Goal: Information Seeking & Learning: Find contact information

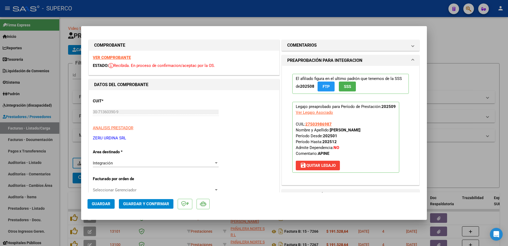
click at [476, 39] on div at bounding box center [254, 123] width 508 height 246
type input "$ 0,00"
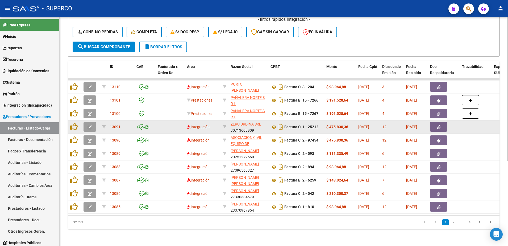
click at [85, 122] on button "button" at bounding box center [90, 127] width 13 height 10
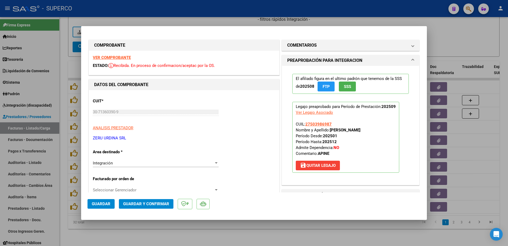
click at [118, 57] on strong "VER COMPROBANTE" at bounding box center [112, 57] width 38 height 5
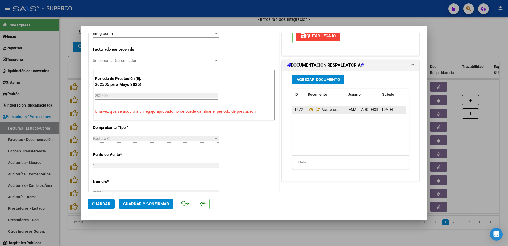
scroll to position [133, 0]
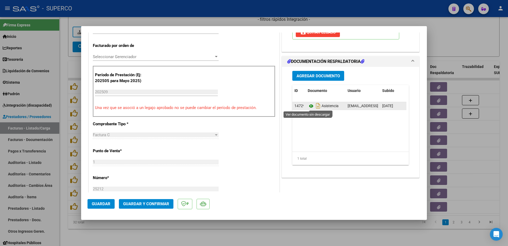
click at [308, 107] on icon at bounding box center [311, 106] width 7 height 6
click at [162, 203] on span "Guardar y Confirmar" at bounding box center [146, 203] width 46 height 5
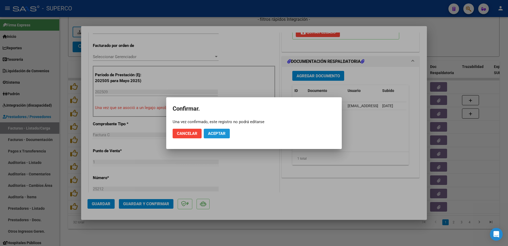
click at [211, 131] on span "Aceptar" at bounding box center [217, 133] width 18 height 5
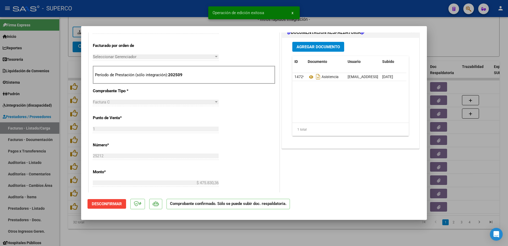
click at [221, 235] on div at bounding box center [254, 123] width 508 height 246
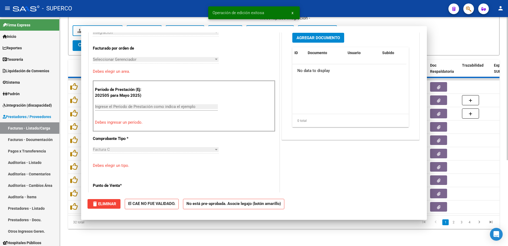
scroll to position [0, 0]
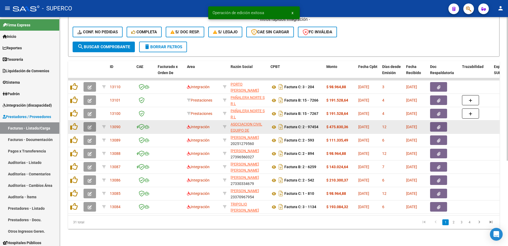
click at [87, 122] on button "button" at bounding box center [90, 127] width 13 height 10
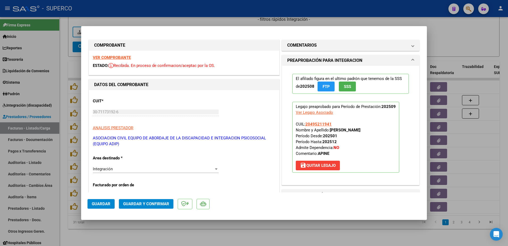
click at [117, 57] on strong "VER COMPROBANTE" at bounding box center [112, 57] width 38 height 5
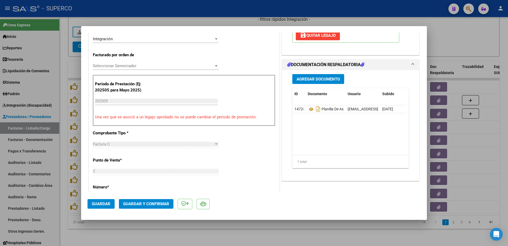
scroll to position [133, 0]
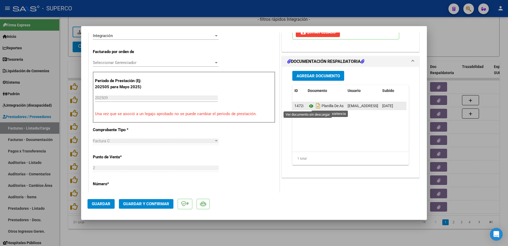
click at [308, 105] on icon at bounding box center [311, 106] width 7 height 6
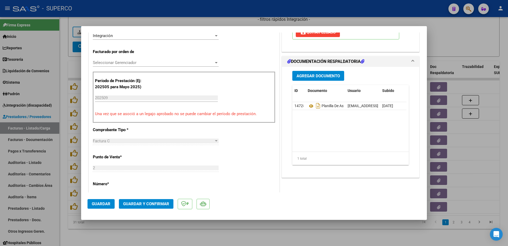
click at [151, 199] on button "Guardar y Confirmar" at bounding box center [146, 204] width 55 height 10
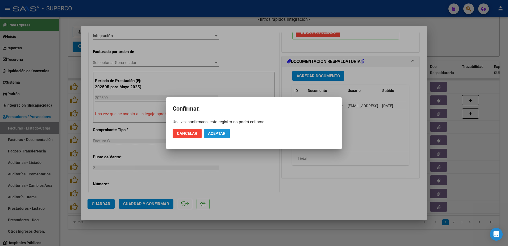
click at [218, 129] on button "Aceptar" at bounding box center [217, 134] width 26 height 10
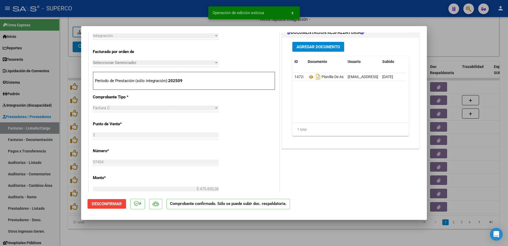
click at [195, 233] on div at bounding box center [254, 123] width 508 height 246
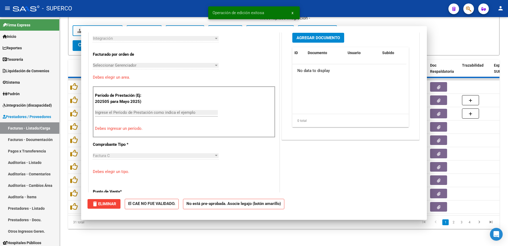
scroll to position [0, 0]
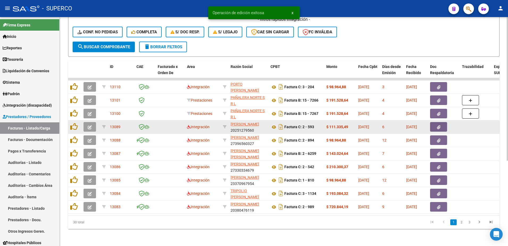
click at [89, 125] on button "button" at bounding box center [90, 127] width 13 height 10
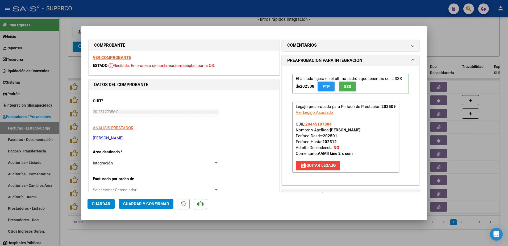
click at [121, 59] on strong "VER COMPROBANTE" at bounding box center [112, 57] width 38 height 5
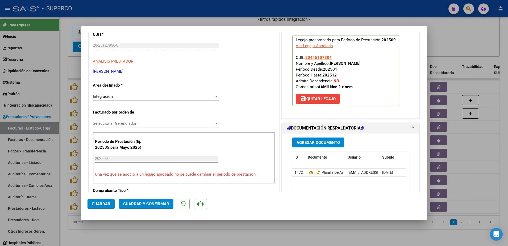
scroll to position [100, 0]
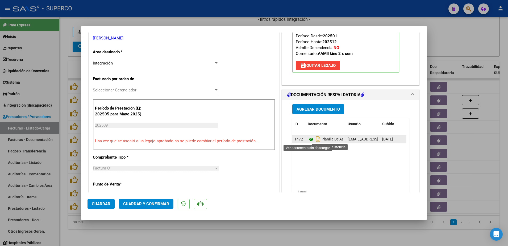
click at [310, 139] on icon at bounding box center [311, 139] width 7 height 6
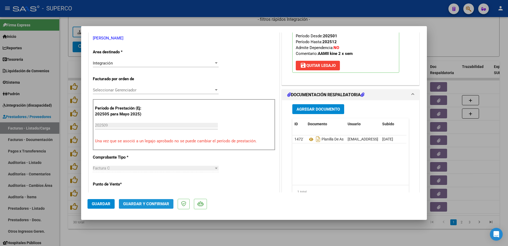
click at [153, 203] on span "Guardar y Confirmar" at bounding box center [146, 203] width 46 height 5
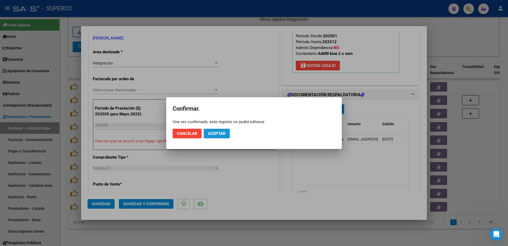
click at [212, 132] on span "Aceptar" at bounding box center [217, 133] width 18 height 5
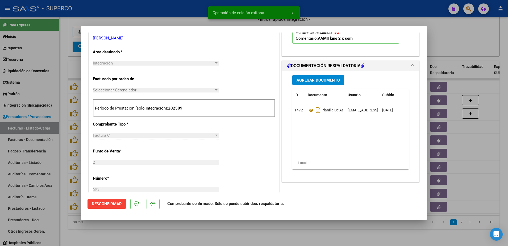
click at [197, 237] on div at bounding box center [254, 123] width 508 height 246
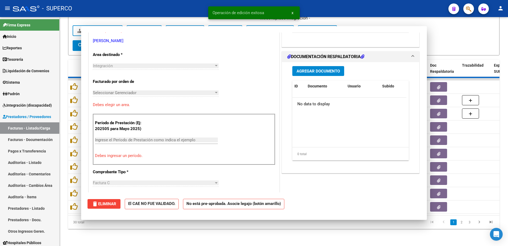
scroll to position [0, 0]
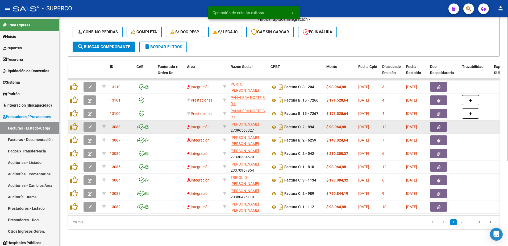
click at [91, 125] on icon "button" at bounding box center [90, 127] width 4 height 4
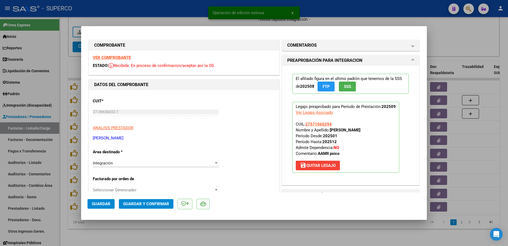
click at [102, 56] on strong "VER COMPROBANTE" at bounding box center [112, 57] width 38 height 5
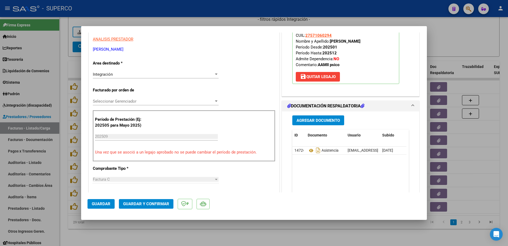
scroll to position [100, 0]
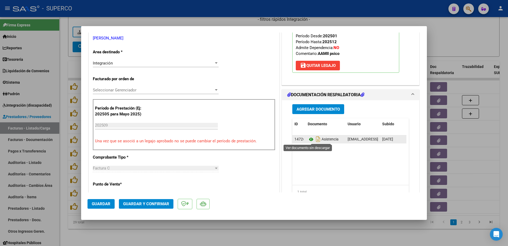
click at [308, 140] on icon at bounding box center [311, 139] width 7 height 6
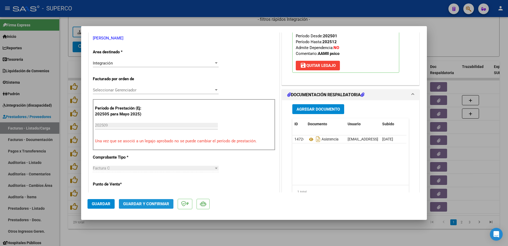
click at [149, 205] on span "Guardar y Confirmar" at bounding box center [146, 203] width 46 height 5
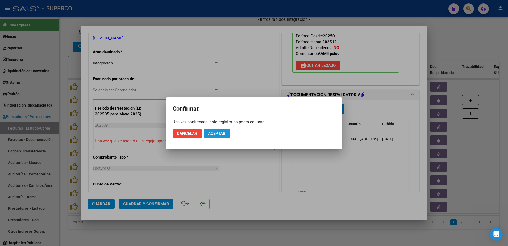
click at [217, 134] on span "Aceptar" at bounding box center [217, 133] width 18 height 5
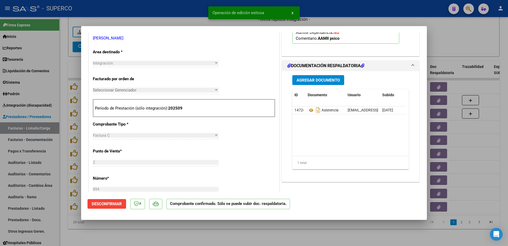
click at [189, 233] on div at bounding box center [254, 123] width 508 height 246
type input "$ 0,00"
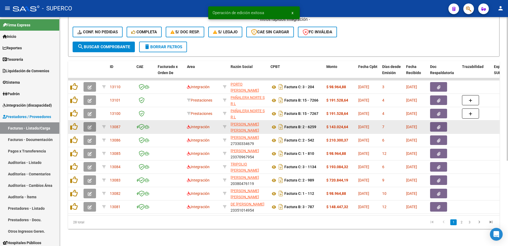
click at [88, 122] on button "button" at bounding box center [90, 127] width 13 height 10
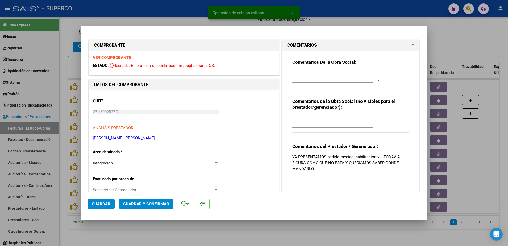
click at [119, 57] on strong "VER COMPROBANTE" at bounding box center [112, 57] width 38 height 5
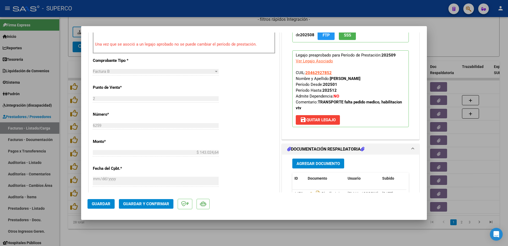
scroll to position [266, 0]
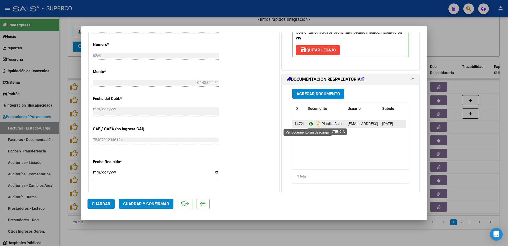
click at [310, 124] on icon at bounding box center [311, 124] width 7 height 6
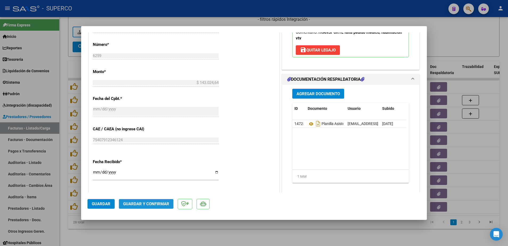
click at [156, 205] on span "Guardar y Confirmar" at bounding box center [146, 203] width 46 height 5
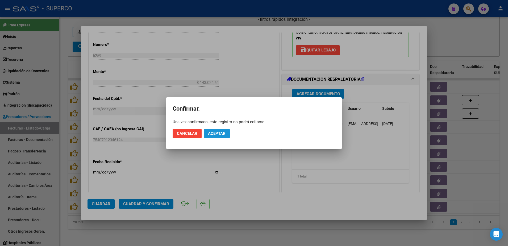
click at [215, 134] on span "Aceptar" at bounding box center [217, 133] width 18 height 5
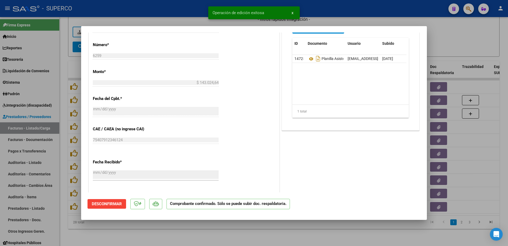
click at [208, 233] on div at bounding box center [254, 123] width 508 height 246
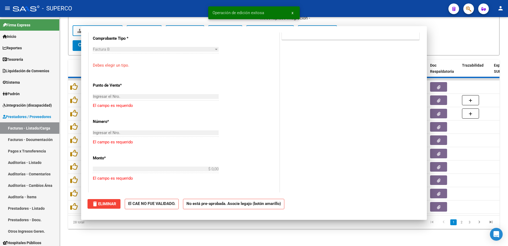
scroll to position [0, 0]
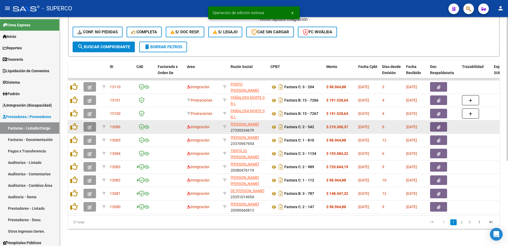
click at [91, 124] on button "button" at bounding box center [90, 127] width 13 height 10
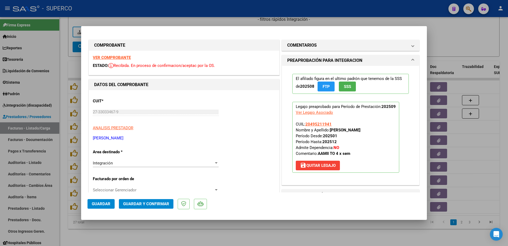
click at [123, 57] on strong "VER COMPROBANTE" at bounding box center [112, 57] width 38 height 5
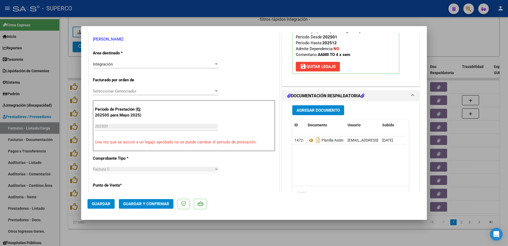
scroll to position [133, 0]
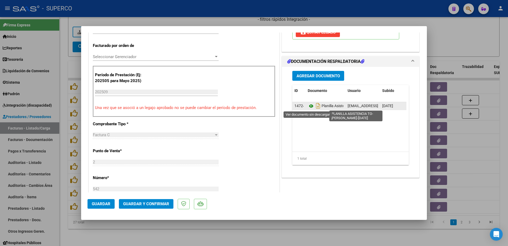
click at [308, 106] on icon at bounding box center [311, 106] width 7 height 6
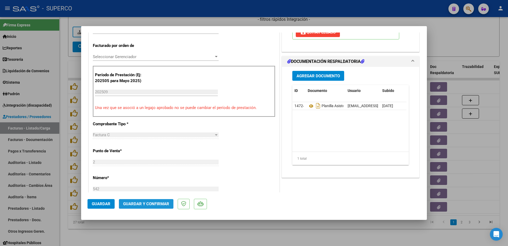
click at [156, 204] on span "Guardar y Confirmar" at bounding box center [146, 203] width 46 height 5
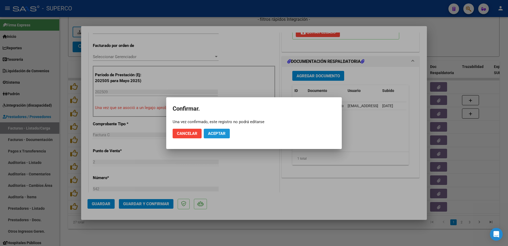
click at [217, 132] on span "Aceptar" at bounding box center [217, 133] width 18 height 5
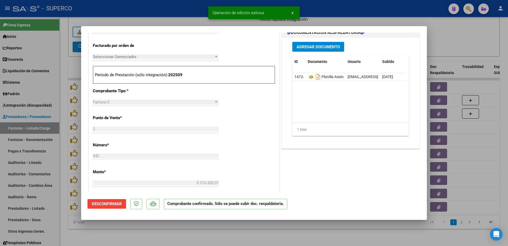
click at [204, 237] on div at bounding box center [254, 123] width 508 height 246
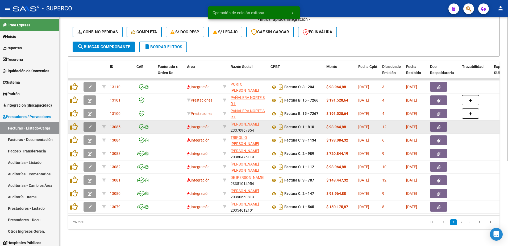
click at [90, 124] on button "button" at bounding box center [90, 127] width 13 height 10
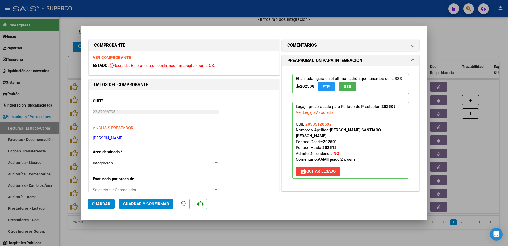
click at [122, 57] on strong "VER COMPROBANTE" at bounding box center [112, 57] width 38 height 5
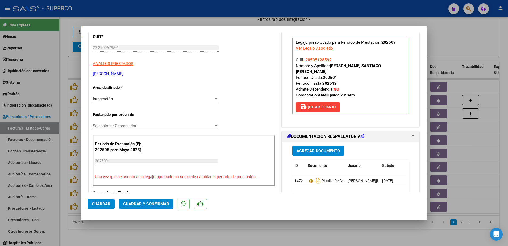
scroll to position [100, 0]
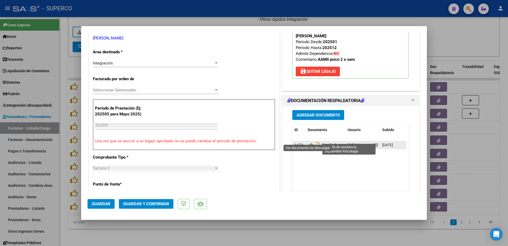
click at [309, 142] on icon at bounding box center [311, 145] width 7 height 6
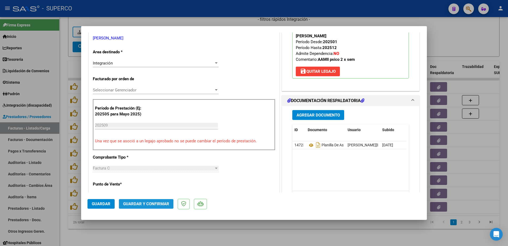
click at [153, 204] on span "Guardar y Confirmar" at bounding box center [146, 203] width 46 height 5
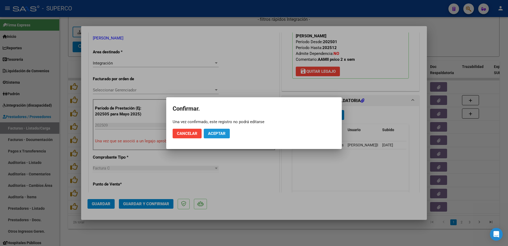
click at [211, 133] on span "Aceptar" at bounding box center [217, 133] width 18 height 5
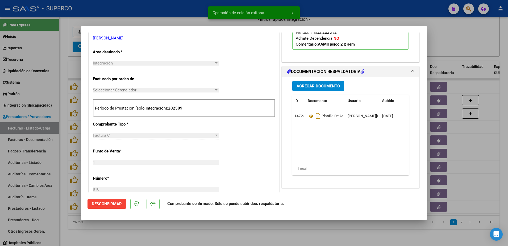
click at [187, 230] on div at bounding box center [254, 123] width 508 height 246
type input "$ 0,00"
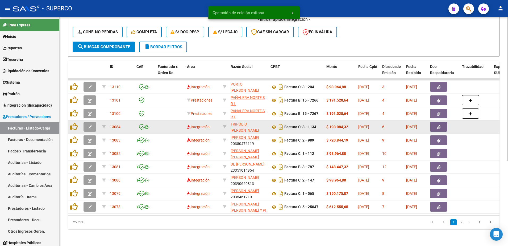
click at [90, 124] on button "button" at bounding box center [90, 127] width 13 height 10
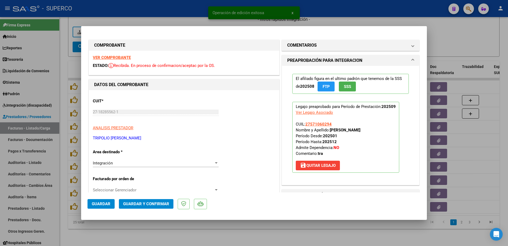
click at [116, 57] on strong "VER COMPROBANTE" at bounding box center [112, 57] width 38 height 5
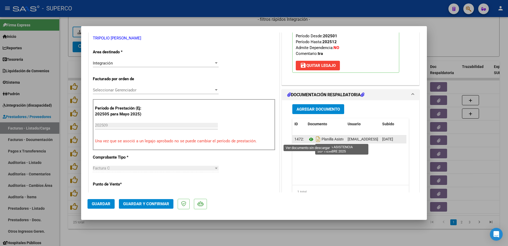
click at [308, 139] on icon at bounding box center [311, 139] width 7 height 6
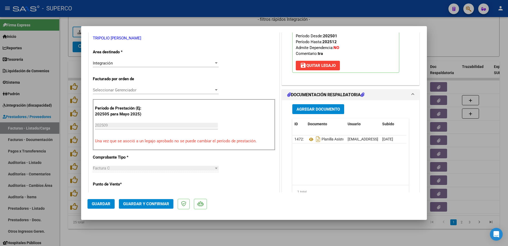
click at [167, 204] on span "Guardar y Confirmar" at bounding box center [146, 203] width 46 height 5
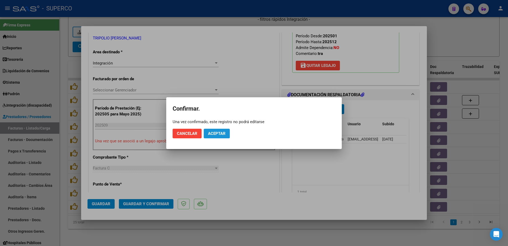
click at [217, 131] on span "Aceptar" at bounding box center [217, 133] width 18 height 5
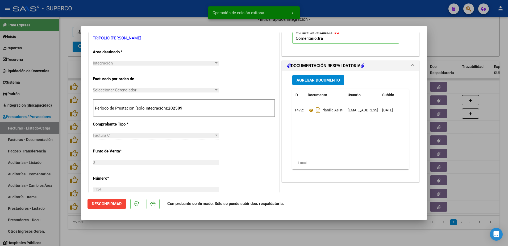
click at [219, 234] on div at bounding box center [254, 123] width 508 height 246
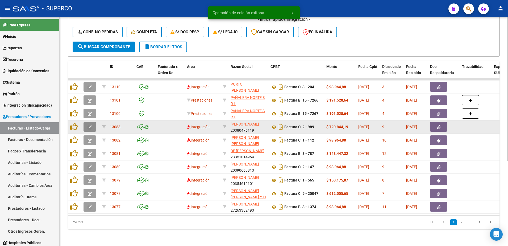
click at [90, 125] on icon "button" at bounding box center [90, 127] width 4 height 4
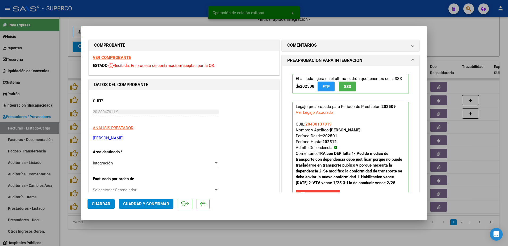
click at [114, 54] on div "VER COMPROBANTE ESTADO: Recibida. En proceso de confirmacion/aceptac por la OS." at bounding box center [184, 63] width 191 height 24
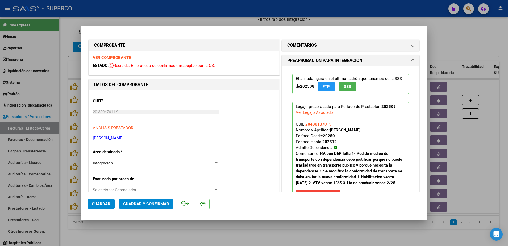
click at [117, 57] on strong "VER COMPROBANTE" at bounding box center [112, 57] width 38 height 5
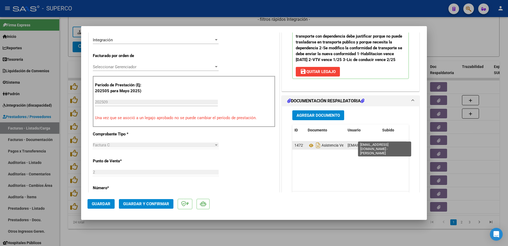
scroll to position [133, 0]
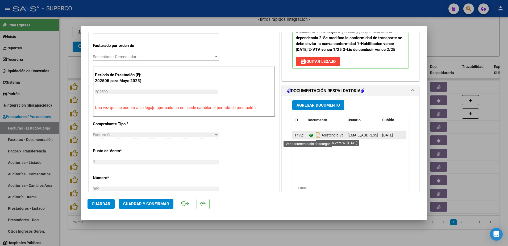
click at [308, 136] on icon at bounding box center [311, 135] width 7 height 6
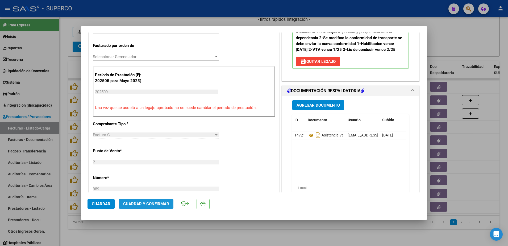
click at [136, 204] on span "Guardar y Confirmar" at bounding box center [146, 203] width 46 height 5
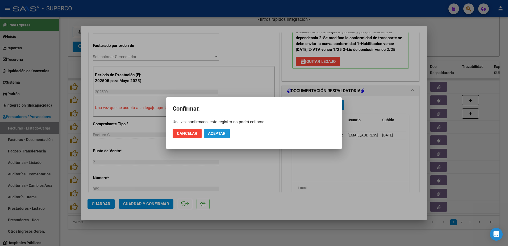
click at [211, 133] on span "Aceptar" at bounding box center [217, 133] width 18 height 5
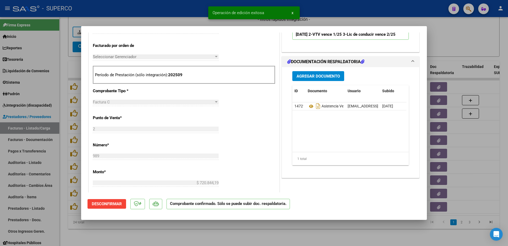
click at [159, 234] on div at bounding box center [254, 123] width 508 height 246
type input "$ 0,00"
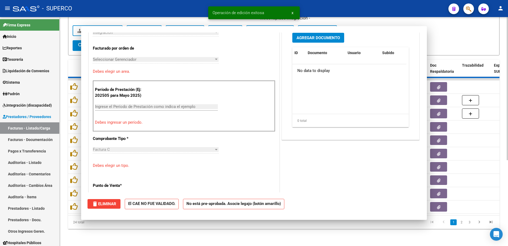
scroll to position [0, 0]
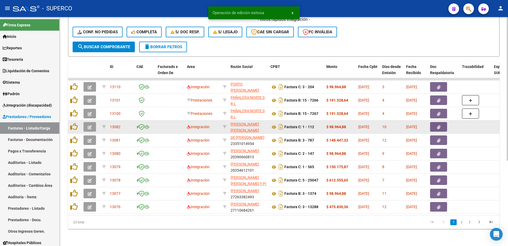
click at [90, 125] on icon "button" at bounding box center [90, 127] width 4 height 4
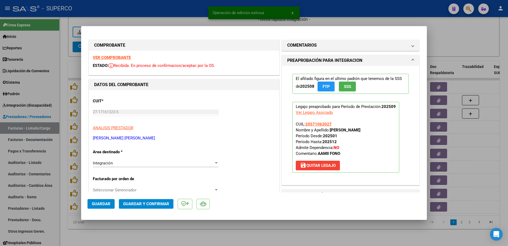
click at [112, 55] on strong "VER COMPROBANTE" at bounding box center [112, 57] width 38 height 5
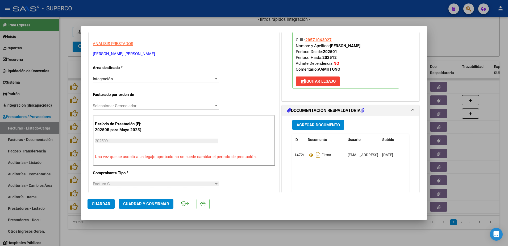
scroll to position [100, 0]
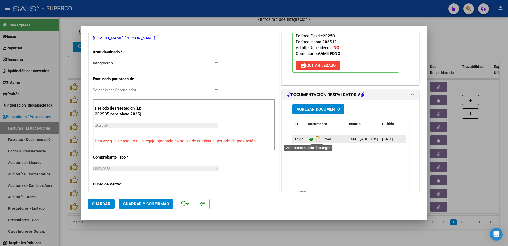
click at [308, 140] on icon at bounding box center [311, 139] width 7 height 6
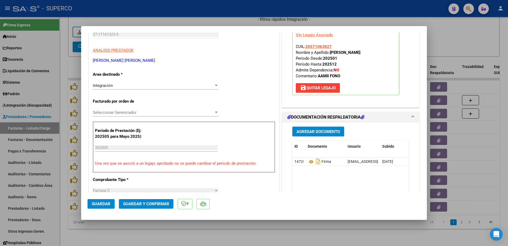
scroll to position [67, 0]
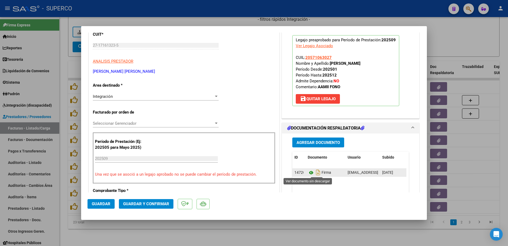
click at [310, 172] on icon at bounding box center [311, 172] width 7 height 6
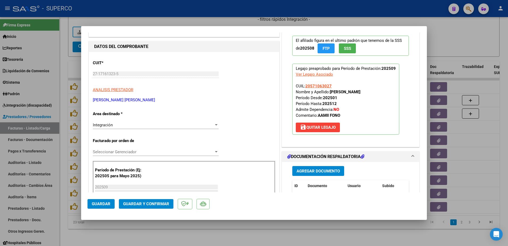
scroll to position [0, 0]
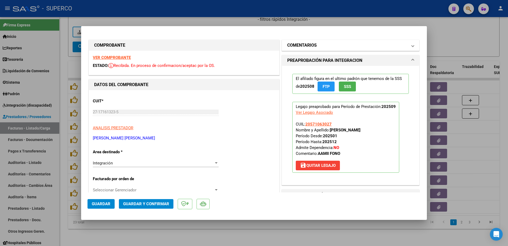
click at [316, 45] on mat-panel-title "COMENTARIOS" at bounding box center [347, 45] width 120 height 6
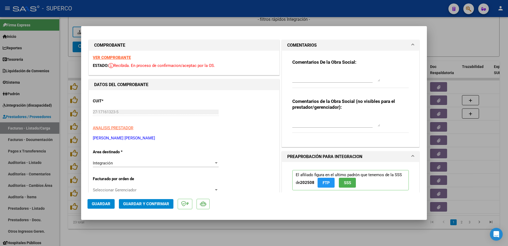
click at [295, 79] on textarea at bounding box center [336, 76] width 88 height 11
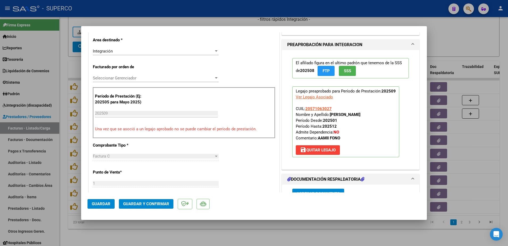
scroll to position [166, 0]
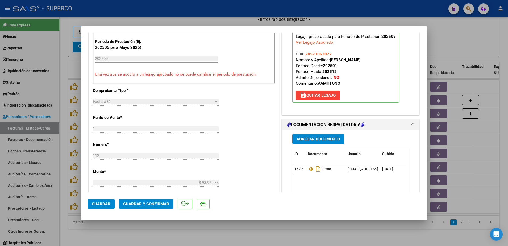
type textarea "subir planilla de asistencia en su lugar esta la fc"
click at [97, 207] on button "Guardar" at bounding box center [101, 204] width 27 height 10
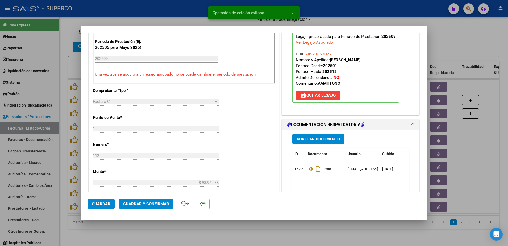
click at [155, 241] on div at bounding box center [254, 123] width 508 height 246
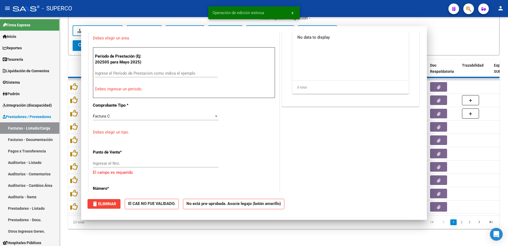
scroll to position [0, 0]
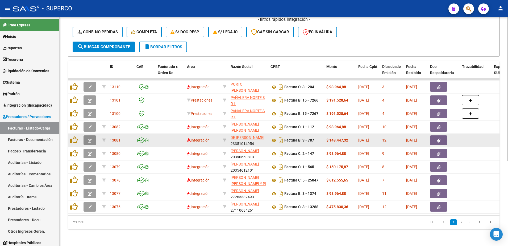
click at [88, 138] on icon "button" at bounding box center [90, 140] width 4 height 4
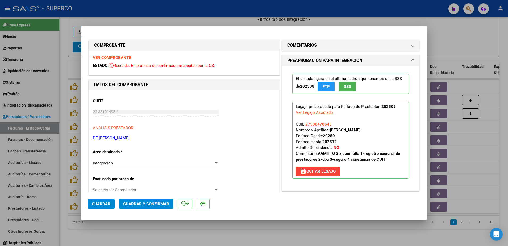
click at [114, 56] on strong "VER COMPROBANTE" at bounding box center [112, 57] width 38 height 5
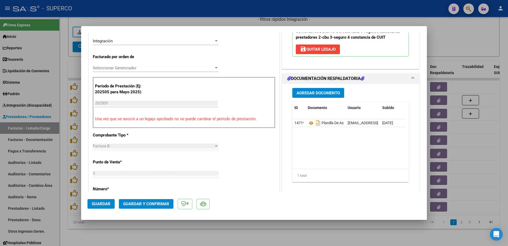
scroll to position [133, 0]
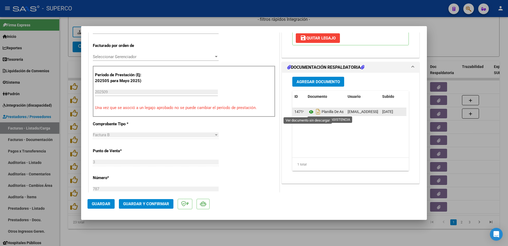
click at [308, 112] on icon at bounding box center [311, 112] width 7 height 6
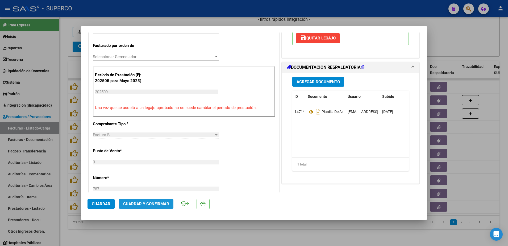
click at [159, 205] on span "Guardar y Confirmar" at bounding box center [146, 203] width 46 height 5
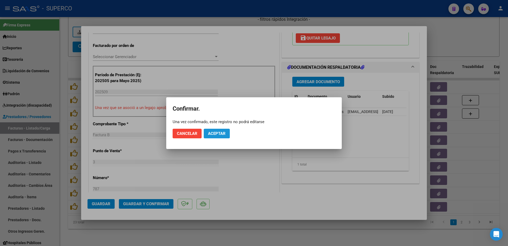
click at [223, 137] on button "Aceptar" at bounding box center [217, 134] width 26 height 10
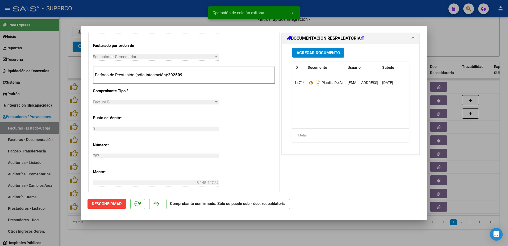
click at [155, 234] on div at bounding box center [254, 123] width 508 height 246
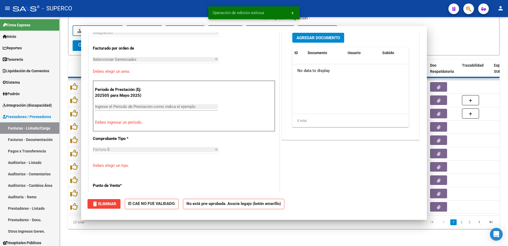
scroll to position [0, 0]
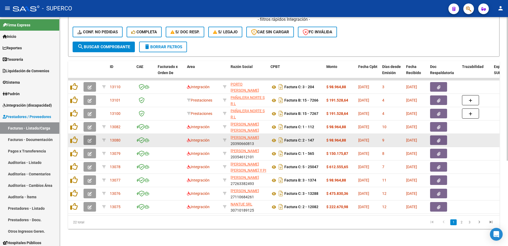
click at [90, 135] on button "button" at bounding box center [90, 140] width 13 height 10
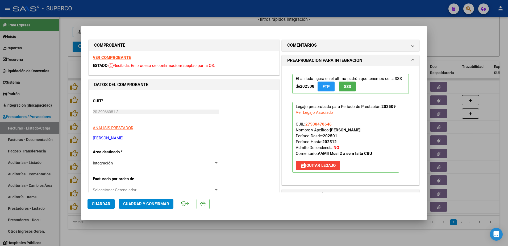
click at [115, 55] on strong "VER COMPROBANTE" at bounding box center [112, 57] width 38 height 5
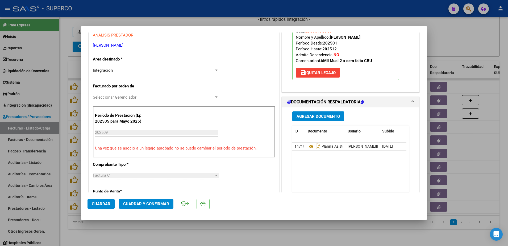
scroll to position [166, 0]
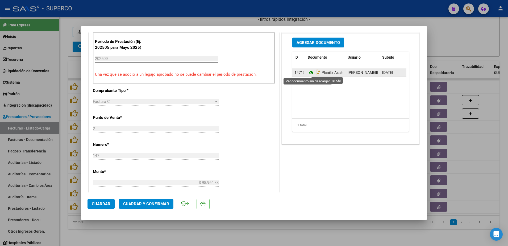
click at [308, 73] on icon at bounding box center [311, 72] width 7 height 6
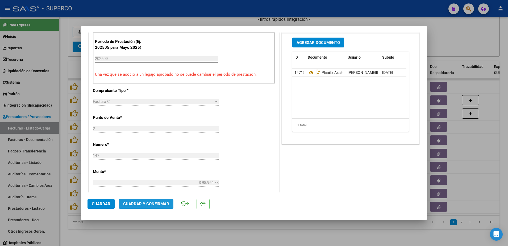
click at [157, 203] on span "Guardar y Confirmar" at bounding box center [146, 203] width 46 height 5
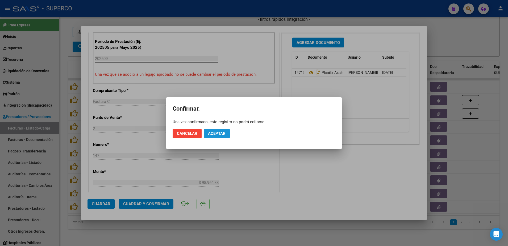
click at [209, 135] on span "Aceptar" at bounding box center [217, 133] width 18 height 5
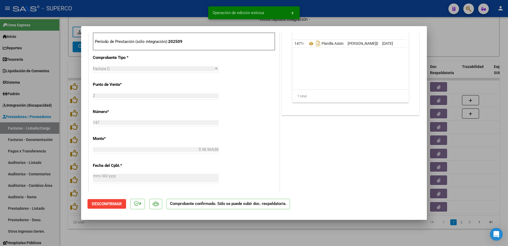
click at [204, 238] on div at bounding box center [254, 123] width 508 height 246
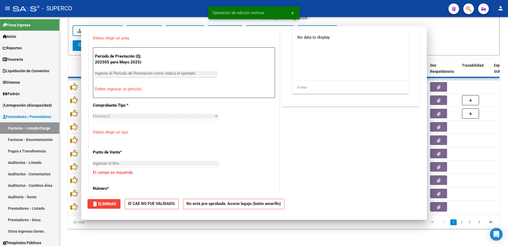
scroll to position [0, 0]
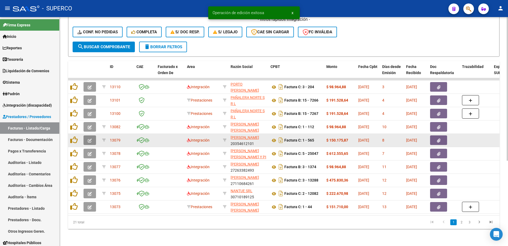
click at [86, 135] on button "button" at bounding box center [90, 140] width 13 height 10
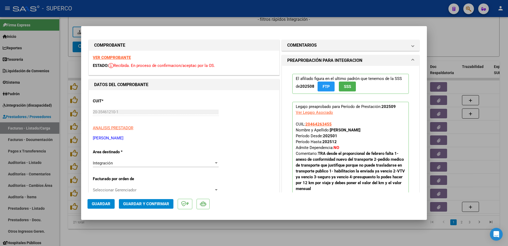
click at [110, 57] on strong "VER COMPROBANTE" at bounding box center [112, 57] width 38 height 5
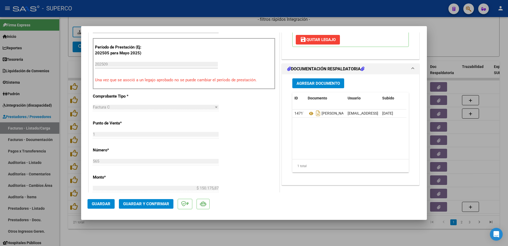
scroll to position [166, 0]
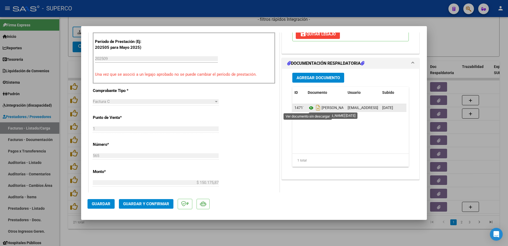
click at [309, 108] on icon at bounding box center [311, 108] width 7 height 6
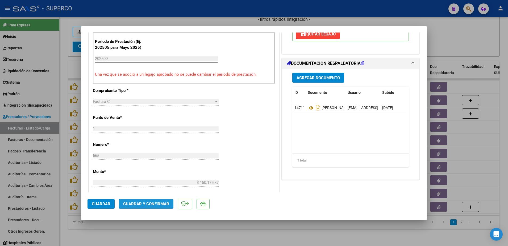
click at [164, 199] on button "Guardar y Confirmar" at bounding box center [146, 204] width 55 height 10
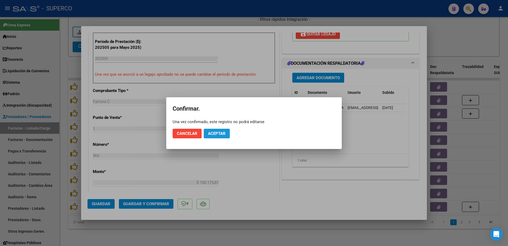
click at [218, 136] on button "Aceptar" at bounding box center [217, 134] width 26 height 10
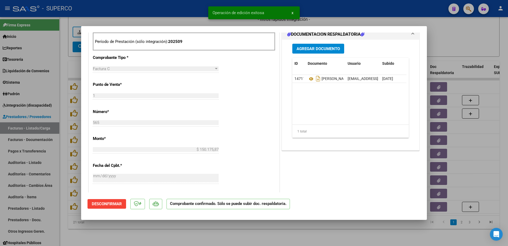
click at [217, 233] on div at bounding box center [254, 123] width 508 height 246
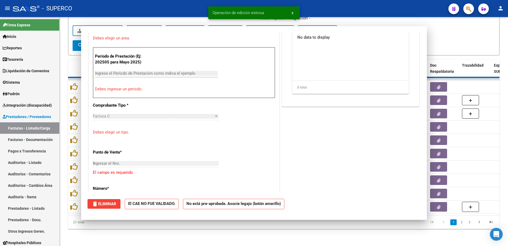
type input "$ 0,00"
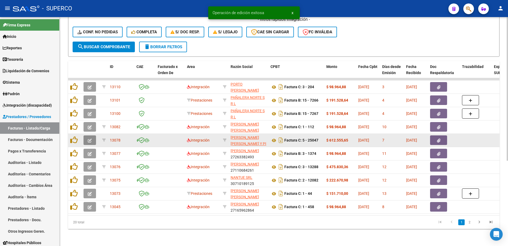
click at [91, 138] on icon "button" at bounding box center [90, 140] width 4 height 4
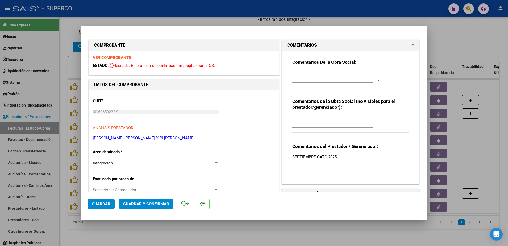
click at [121, 58] on strong "VER COMPROBANTE" at bounding box center [112, 57] width 38 height 5
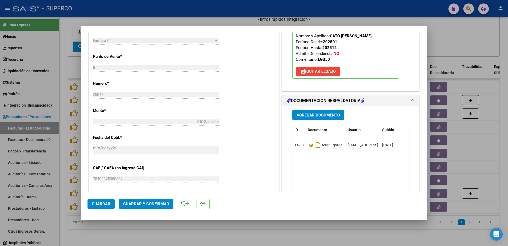
scroll to position [266, 0]
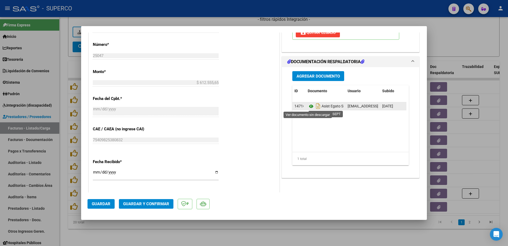
click at [308, 106] on icon at bounding box center [311, 106] width 7 height 6
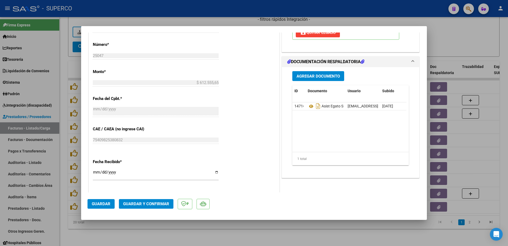
click at [143, 206] on span "Guardar y Confirmar" at bounding box center [146, 203] width 46 height 5
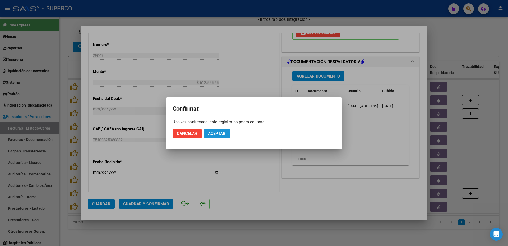
click at [214, 133] on span "Aceptar" at bounding box center [217, 133] width 18 height 5
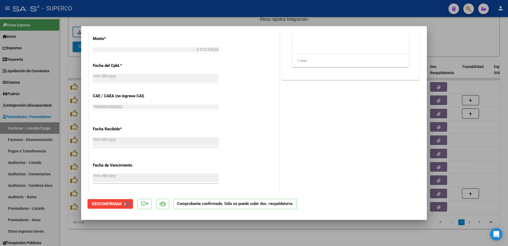
scroll to position [233, 0]
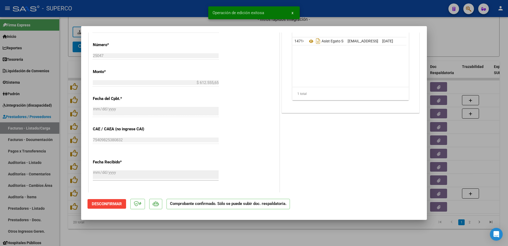
click at [209, 230] on div at bounding box center [254, 123] width 508 height 246
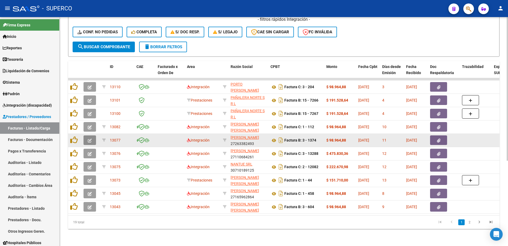
click at [90, 138] on icon "button" at bounding box center [90, 140] width 4 height 4
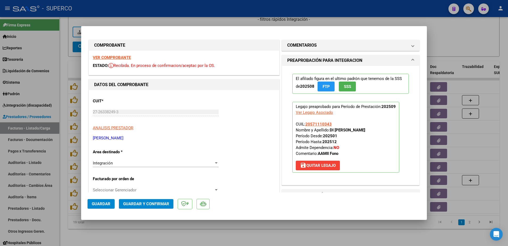
click at [100, 58] on strong "VER COMPROBANTE" at bounding box center [112, 57] width 38 height 5
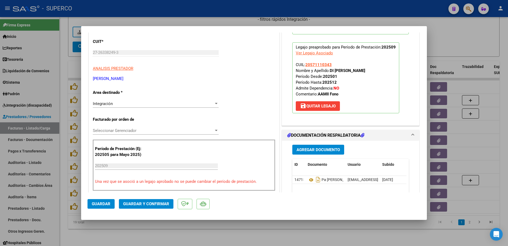
scroll to position [100, 0]
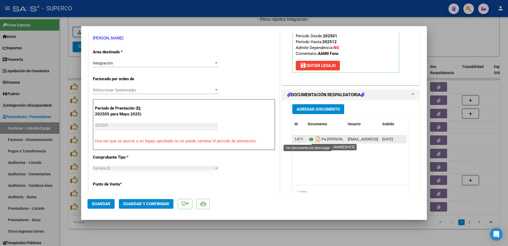
click at [308, 138] on icon at bounding box center [311, 139] width 7 height 6
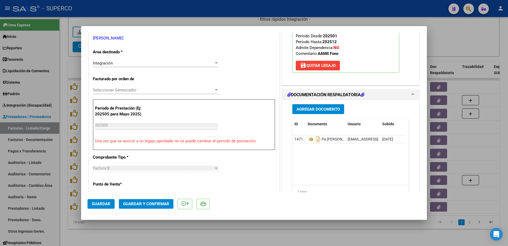
click at [156, 205] on span "Guardar y Confirmar" at bounding box center [146, 203] width 46 height 5
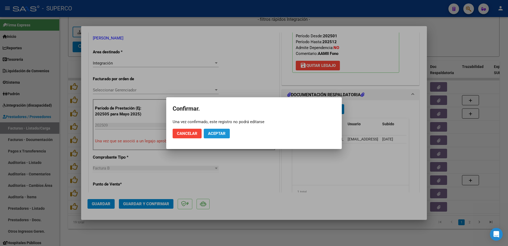
click at [215, 134] on span "Aceptar" at bounding box center [217, 133] width 18 height 5
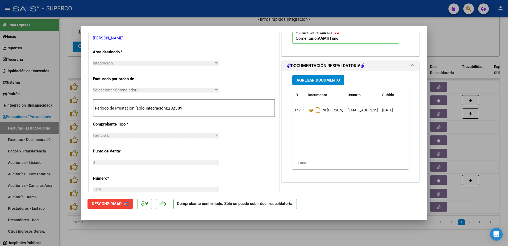
click at [127, 237] on div at bounding box center [254, 123] width 508 height 246
type input "$ 0,00"
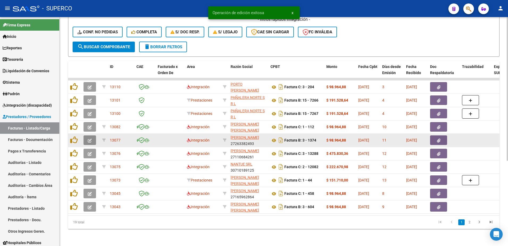
click at [89, 138] on icon "button" at bounding box center [90, 140] width 4 height 4
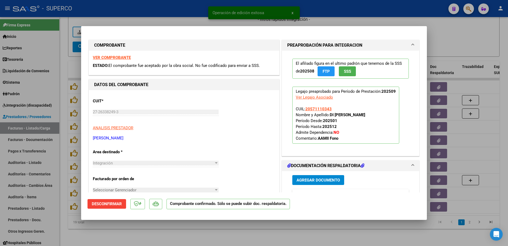
click at [112, 54] on div "VER COMPROBANTE ESTADO: El comprobante fue aceptado por la obra social. No fue …" at bounding box center [184, 63] width 191 height 24
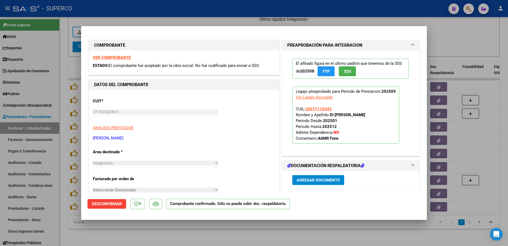
click at [119, 56] on strong "VER COMPROBANTE" at bounding box center [112, 57] width 38 height 5
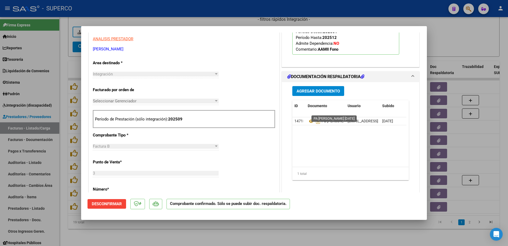
scroll to position [100, 0]
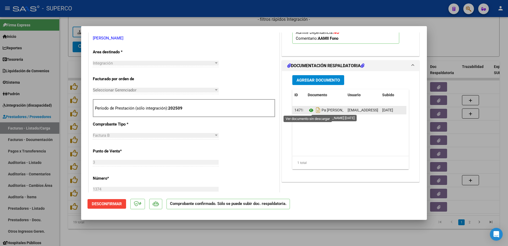
click at [308, 109] on icon at bounding box center [311, 110] width 7 height 6
click at [177, 239] on div at bounding box center [254, 123] width 508 height 246
type input "$ 0,00"
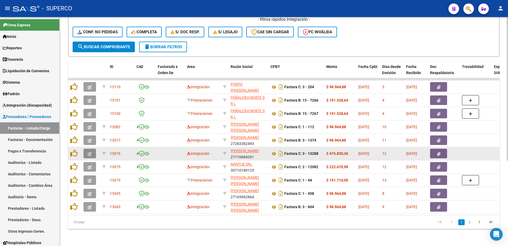
click at [92, 149] on button "button" at bounding box center [90, 154] width 13 height 10
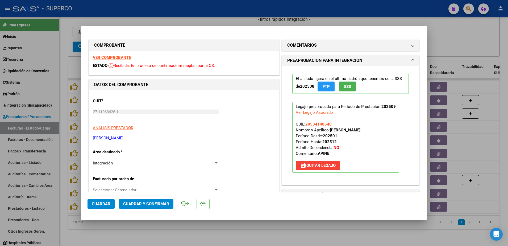
click at [123, 57] on strong "VER COMPROBANTE" at bounding box center [112, 57] width 38 height 5
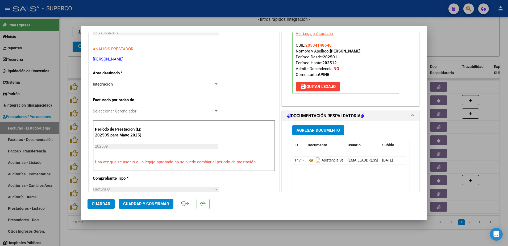
scroll to position [133, 0]
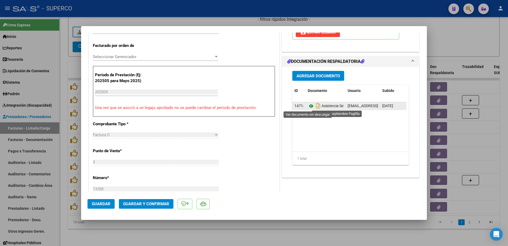
click at [308, 106] on icon at bounding box center [311, 106] width 7 height 6
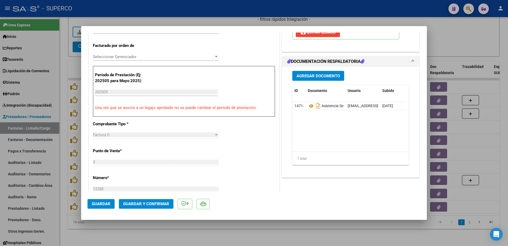
click at [166, 202] on span "Guardar y Confirmar" at bounding box center [146, 203] width 46 height 5
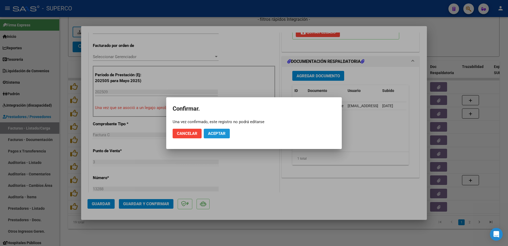
click at [226, 134] on button "Aceptar" at bounding box center [217, 134] width 26 height 10
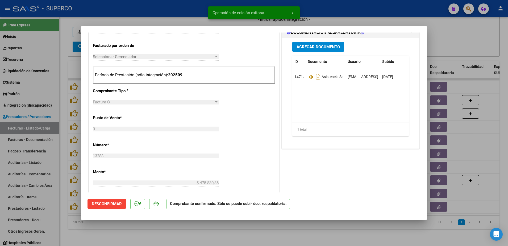
click at [162, 235] on div at bounding box center [254, 123] width 508 height 246
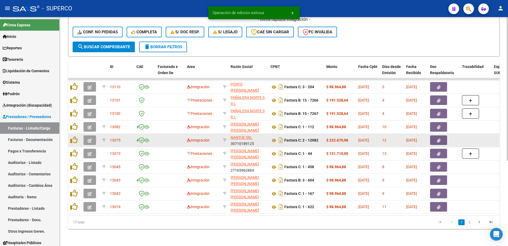
click at [88, 138] on icon "button" at bounding box center [90, 140] width 4 height 4
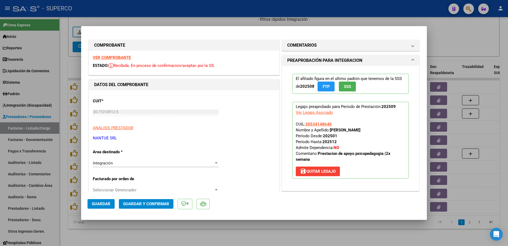
click at [125, 56] on strong "VER COMPROBANTE" at bounding box center [112, 57] width 38 height 5
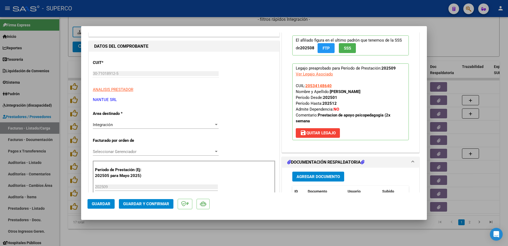
scroll to position [67, 0]
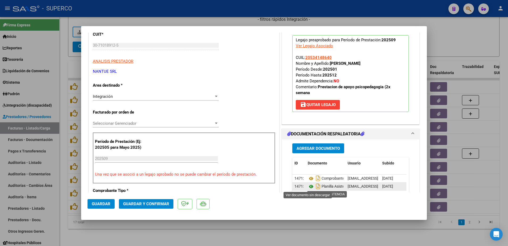
click at [308, 186] on icon at bounding box center [311, 186] width 7 height 6
click at [308, 187] on icon at bounding box center [311, 186] width 7 height 6
click at [140, 208] on button "Guardar y Confirmar" at bounding box center [146, 204] width 55 height 10
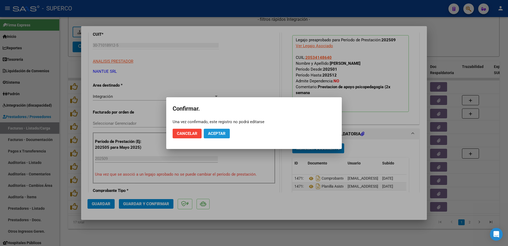
click at [216, 137] on button "Aceptar" at bounding box center [217, 134] width 26 height 10
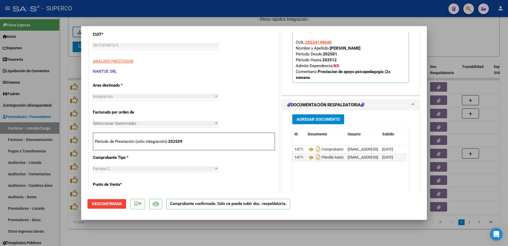
click at [172, 232] on div at bounding box center [254, 123] width 508 height 246
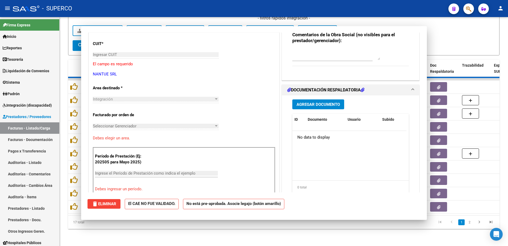
scroll to position [0, 0]
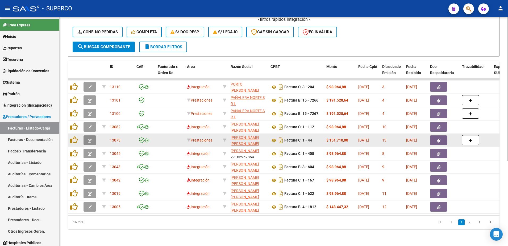
click at [90, 138] on icon "button" at bounding box center [90, 140] width 4 height 4
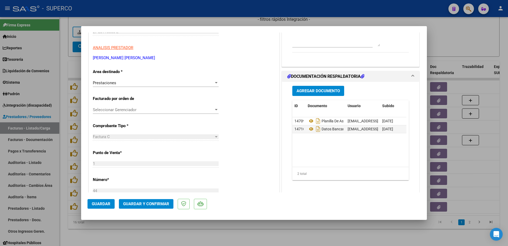
scroll to position [67, 0]
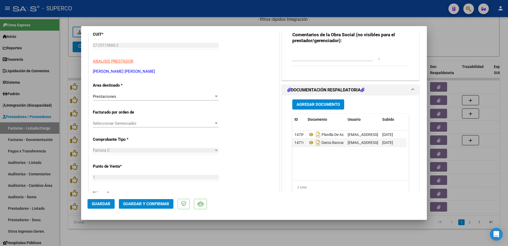
click at [200, 236] on div at bounding box center [254, 123] width 508 height 246
type input "$ 0,00"
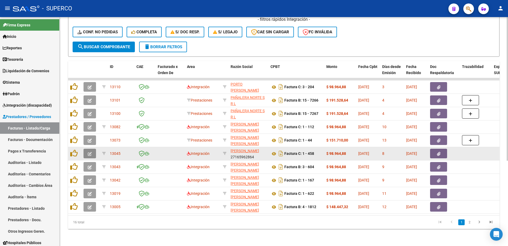
click at [86, 149] on button "button" at bounding box center [90, 154] width 13 height 10
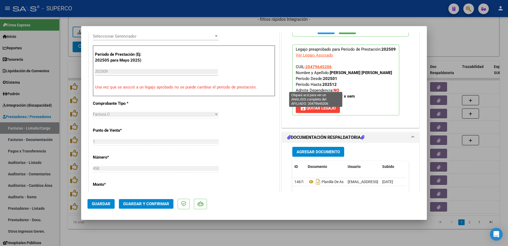
scroll to position [200, 0]
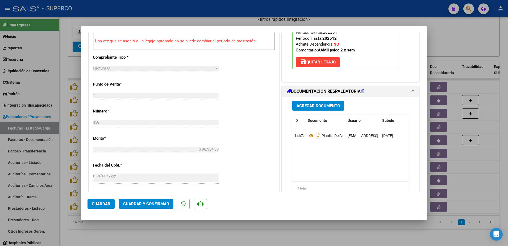
click at [186, 233] on div at bounding box center [254, 123] width 508 height 246
type input "$ 0,00"
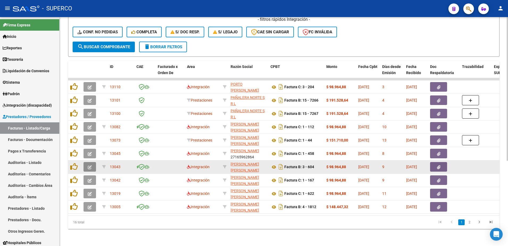
click at [89, 164] on button "button" at bounding box center [90, 167] width 13 height 10
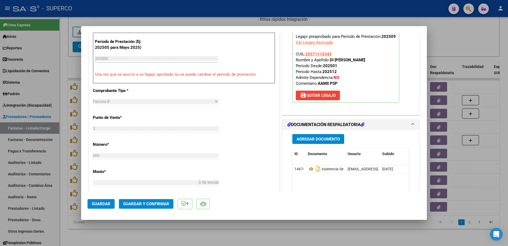
scroll to position [233, 0]
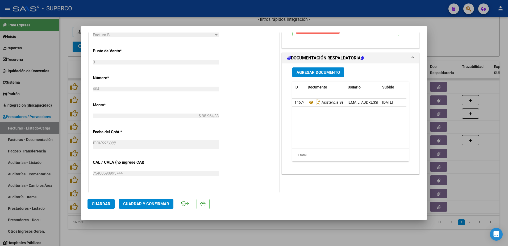
click at [247, 238] on div at bounding box center [254, 123] width 508 height 246
type input "$ 0,00"
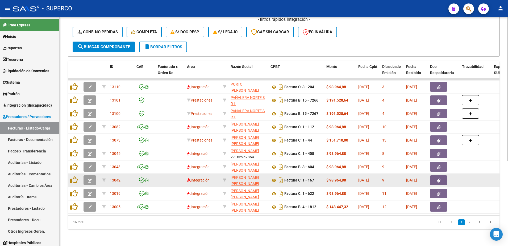
click at [89, 178] on icon "button" at bounding box center [90, 180] width 4 height 4
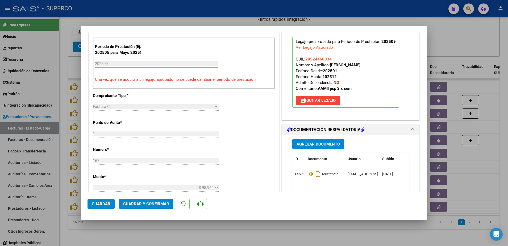
scroll to position [166, 0]
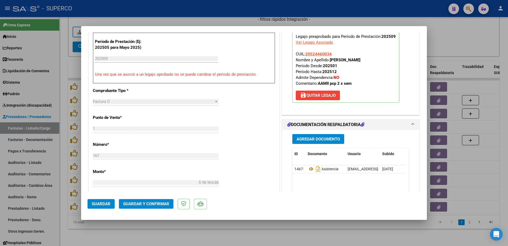
click at [210, 238] on div at bounding box center [254, 123] width 508 height 246
type input "$ 0,00"
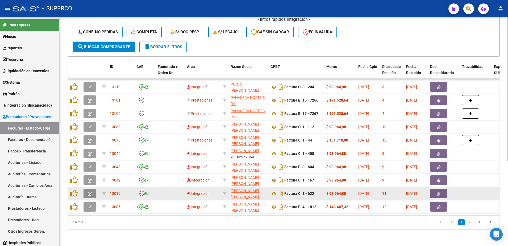
click at [90, 192] on icon "button" at bounding box center [90, 194] width 4 height 4
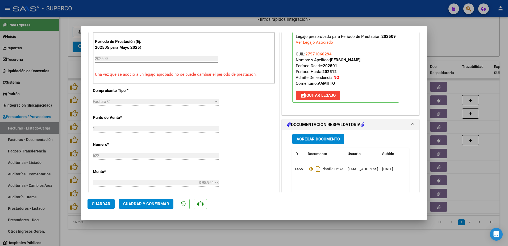
click at [301, 231] on div at bounding box center [254, 123] width 508 height 246
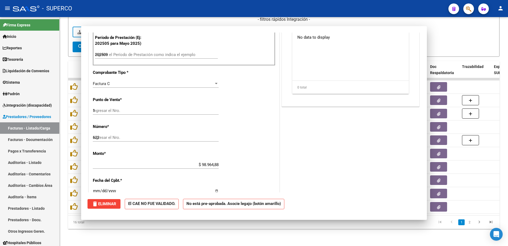
type input "$ 0,00"
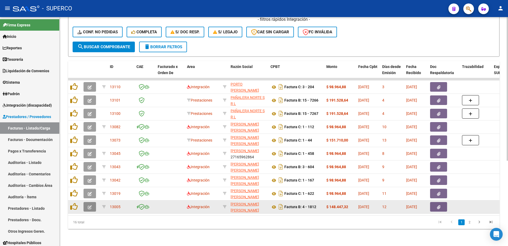
click at [91, 205] on icon "button" at bounding box center [90, 207] width 4 height 4
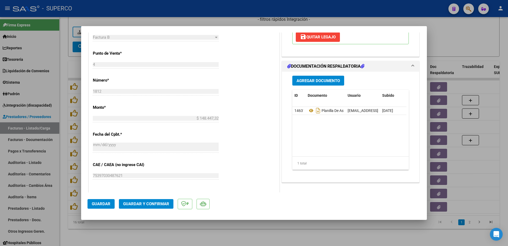
scroll to position [233, 0]
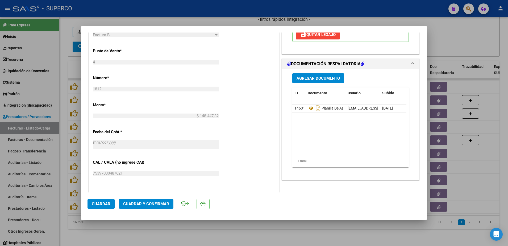
click at [170, 238] on div at bounding box center [254, 123] width 508 height 246
type input "$ 0,00"
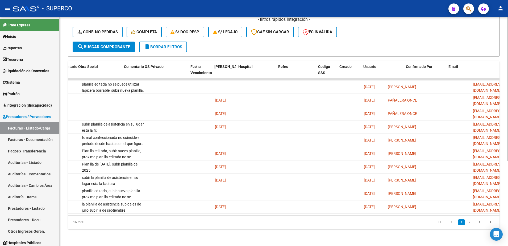
scroll to position [0, 941]
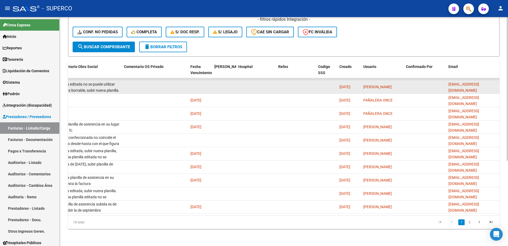
drag, startPoint x: 484, startPoint y: 82, endPoint x: 448, endPoint y: 84, distance: 36.5
click at [448, 84] on datatable-body-cell "[EMAIL_ADDRESS][DOMAIN_NAME]" at bounding box center [473, 86] width 53 height 13
copy span "[EMAIL_ADDRESS][DOMAIN_NAME]"
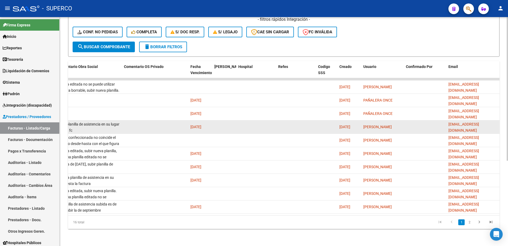
drag, startPoint x: 497, startPoint y: 120, endPoint x: 446, endPoint y: 121, distance: 50.6
copy span "[EMAIL_ADDRESS][DOMAIN_NAME]"
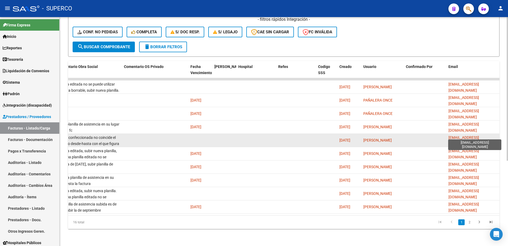
scroll to position [0, 0]
drag, startPoint x: 497, startPoint y: 135, endPoint x: 450, endPoint y: 134, distance: 46.6
click at [450, 135] on span "[EMAIL_ADDRESS][DOMAIN_NAME]" at bounding box center [464, 140] width 31 height 10
copy span "[EMAIL_ADDRESS][DOMAIN_NAME]"
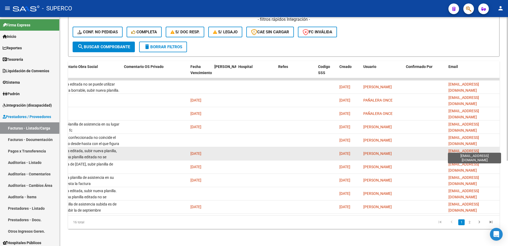
drag, startPoint x: 496, startPoint y: 148, endPoint x: 449, endPoint y: 148, distance: 47.1
click at [449, 149] on span "[EMAIL_ADDRESS][DOMAIN_NAME]" at bounding box center [464, 154] width 31 height 10
copy span "[EMAIL_ADDRESS][DOMAIN_NAME]"
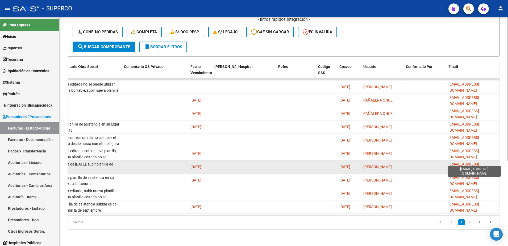
drag, startPoint x: 488, startPoint y: 160, endPoint x: 450, endPoint y: 161, distance: 38.9
click at [450, 162] on span "[EMAIL_ADDRESS][DOMAIN_NAME]" at bounding box center [464, 167] width 31 height 10
copy span "[EMAIL_ADDRESS][DOMAIN_NAME]"
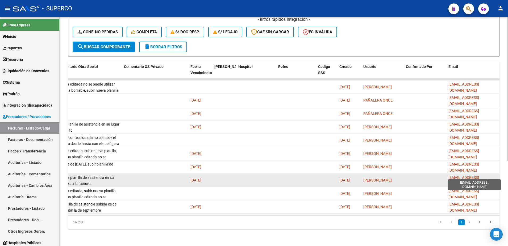
drag, startPoint x: 490, startPoint y: 176, endPoint x: 449, endPoint y: 175, distance: 40.5
click at [449, 175] on div "[EMAIL_ADDRESS][DOMAIN_NAME]" at bounding box center [473, 179] width 49 height 11
copy span "[EMAIL_ADDRESS][DOMAIN_NAME]"
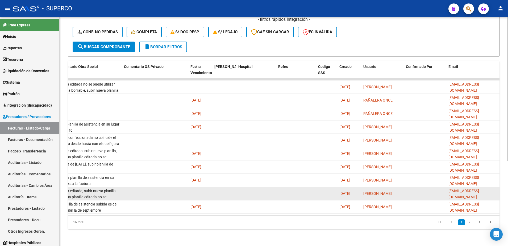
drag, startPoint x: 497, startPoint y: 188, endPoint x: 447, endPoint y: 189, distance: 49.5
click at [447, 189] on datatable-body-cell "[EMAIL_ADDRESS][DOMAIN_NAME]" at bounding box center [473, 193] width 53 height 13
copy span "[EMAIL_ADDRESS][DOMAIN_NAME]"
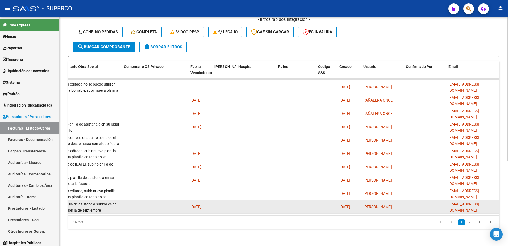
drag, startPoint x: 497, startPoint y: 200, endPoint x: 448, endPoint y: 200, distance: 48.7
click at [448, 200] on datatable-body-cell "[EMAIL_ADDRESS][DOMAIN_NAME]" at bounding box center [473, 206] width 53 height 13
copy span "[EMAIL_ADDRESS][DOMAIN_NAME]"
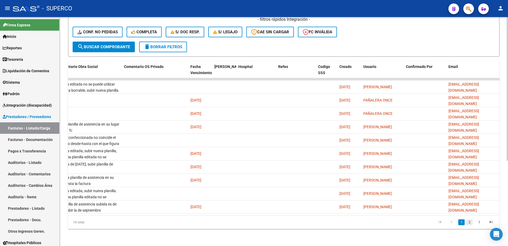
click at [469, 222] on link "2" at bounding box center [470, 222] width 6 height 6
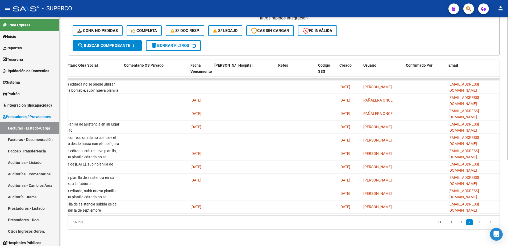
scroll to position [83, 0]
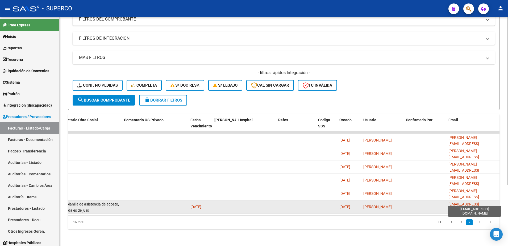
drag, startPoint x: 496, startPoint y: 202, endPoint x: 450, endPoint y: 203, distance: 46.0
click at [450, 203] on div "[EMAIL_ADDRESS][DOMAIN_NAME]" at bounding box center [473, 206] width 49 height 11
copy span "[EMAIL_ADDRESS][DOMAIN_NAME]"
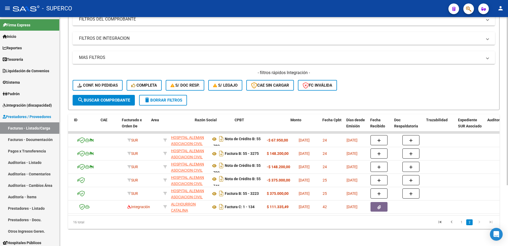
scroll to position [0, 0]
